Goal: Find contact information: Find contact information

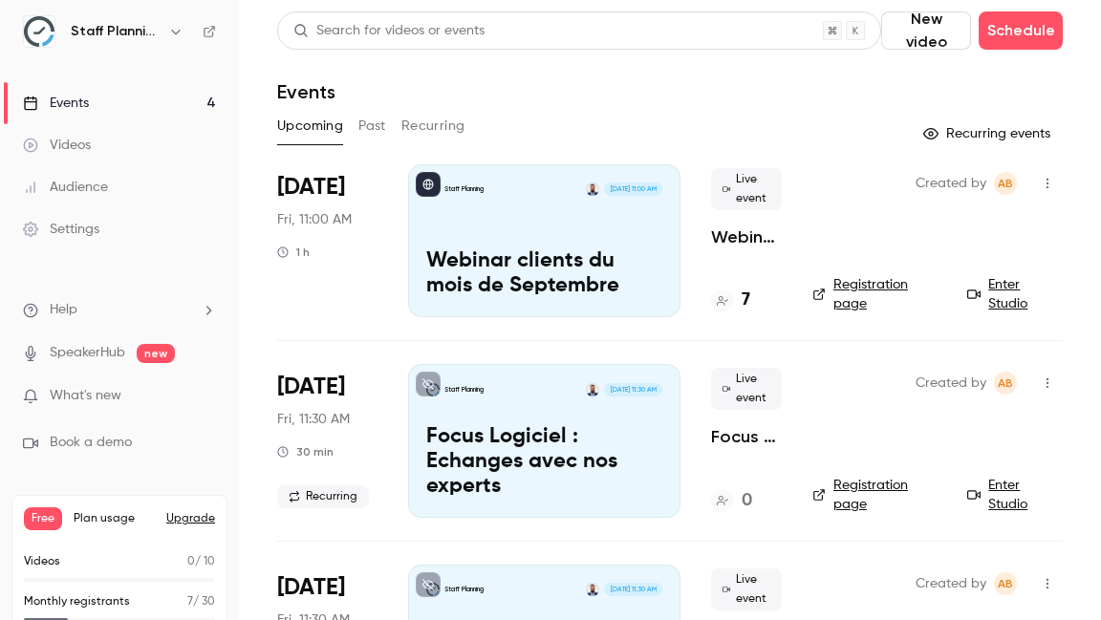
click at [106, 305] on li "Help" at bounding box center [119, 310] width 193 height 20
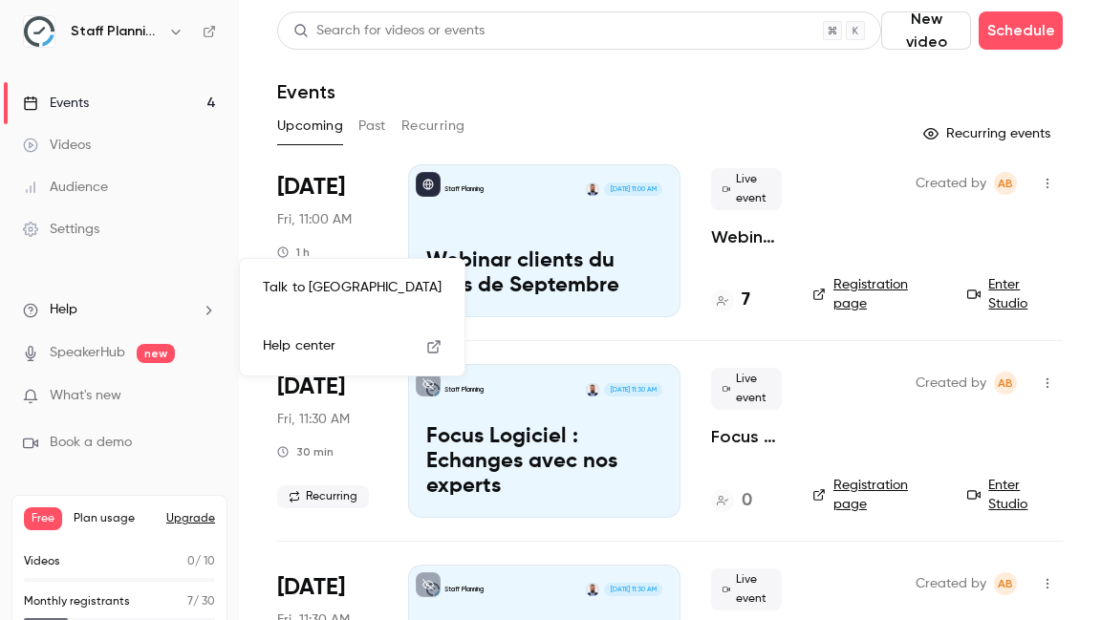
click at [313, 285] on link "Talk to [GEOGRAPHIC_DATA]" at bounding box center [352, 288] width 209 height 51
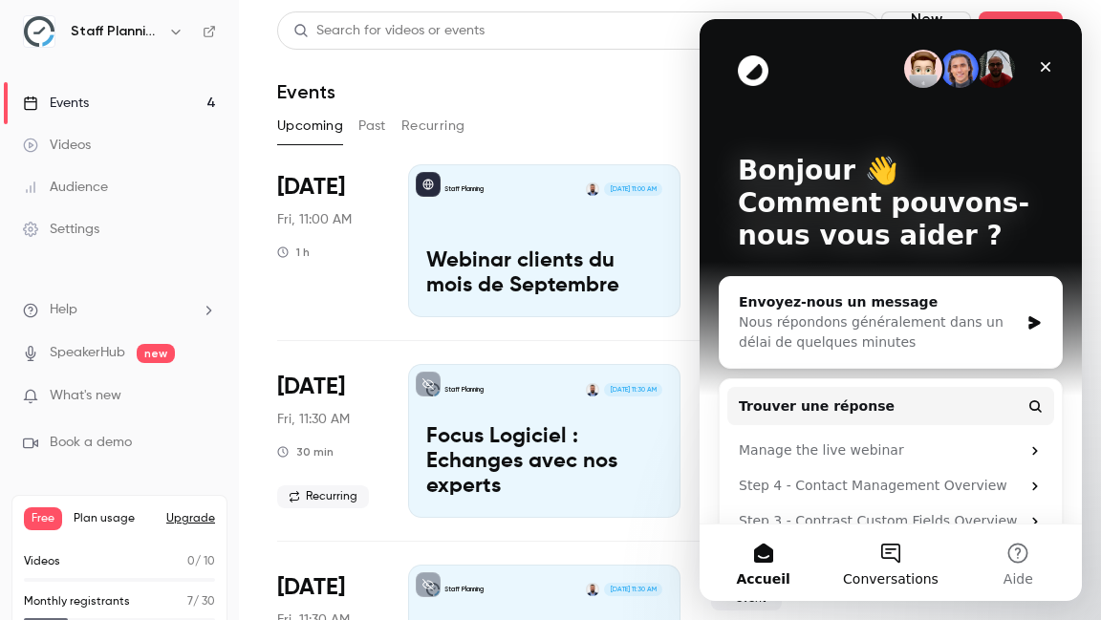
click at [911, 568] on button "Conversations" at bounding box center [890, 563] width 127 height 76
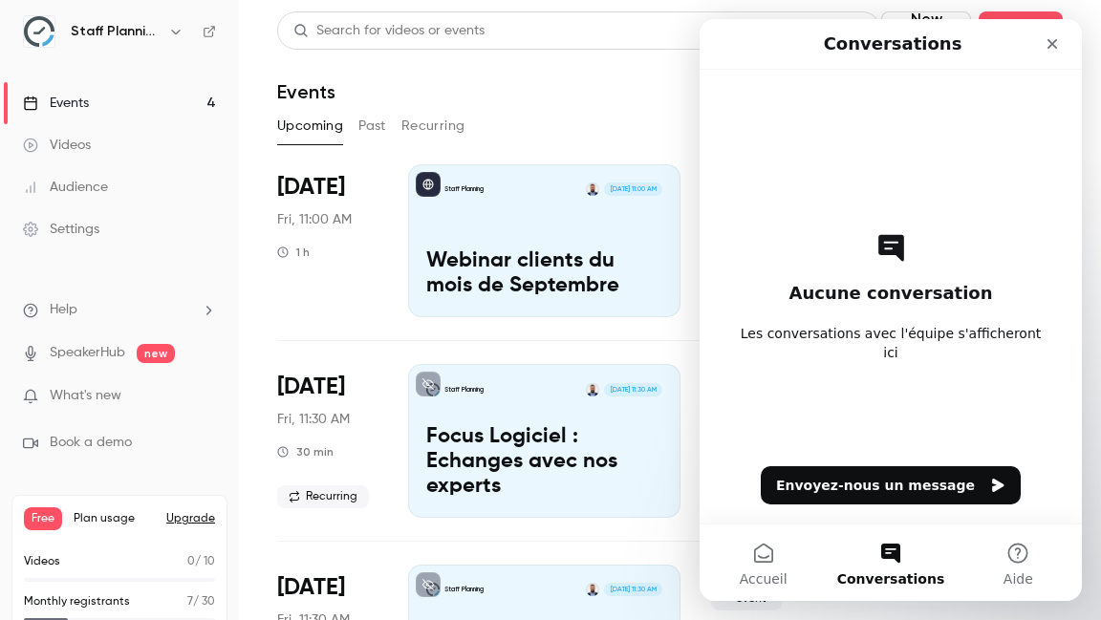
click at [906, 335] on span "Les conversations avec l'équipe s'afficheront ici" at bounding box center [890, 343] width 315 height 38
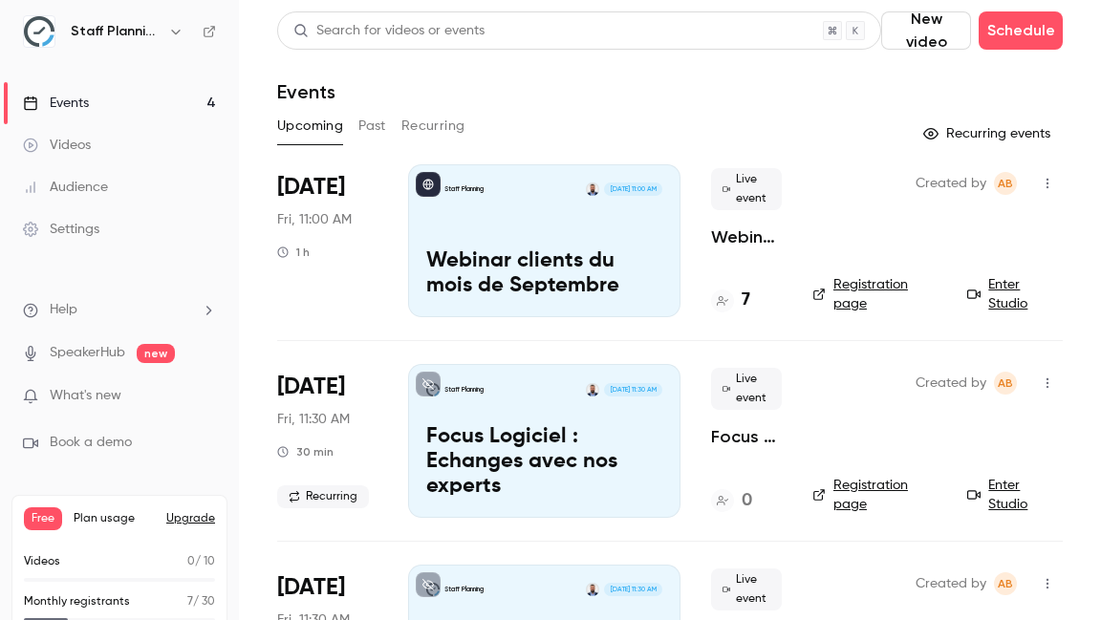
click at [149, 313] on li "Help" at bounding box center [119, 310] width 193 height 20
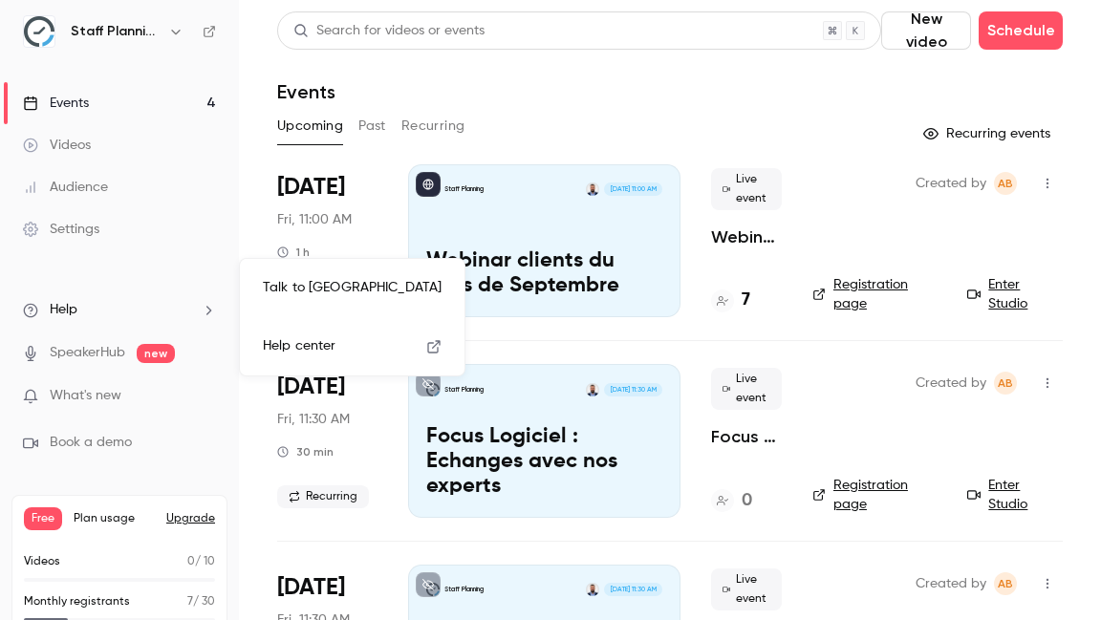
click at [348, 287] on link "Talk to [GEOGRAPHIC_DATA]" at bounding box center [352, 288] width 209 height 51
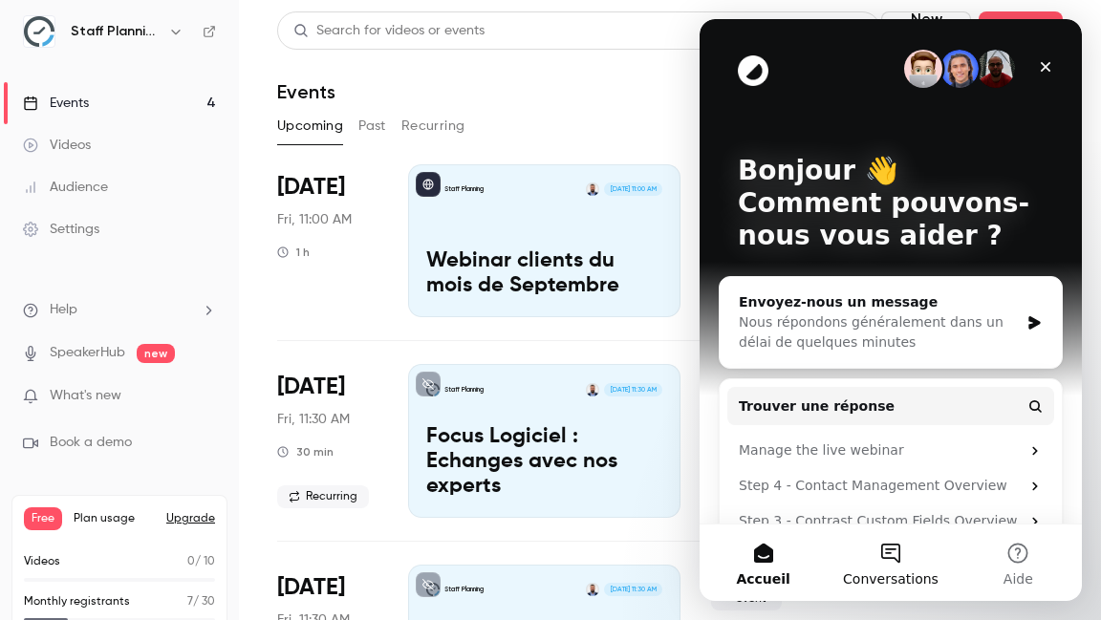
click at [895, 575] on span "Conversations" at bounding box center [891, 578] width 96 height 13
